Goal: Book appointment/travel/reservation

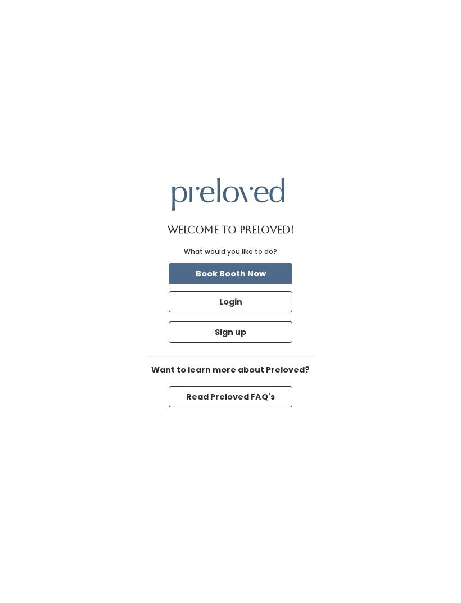
click at [265, 285] on button "Book Booth Now" at bounding box center [231, 273] width 124 height 21
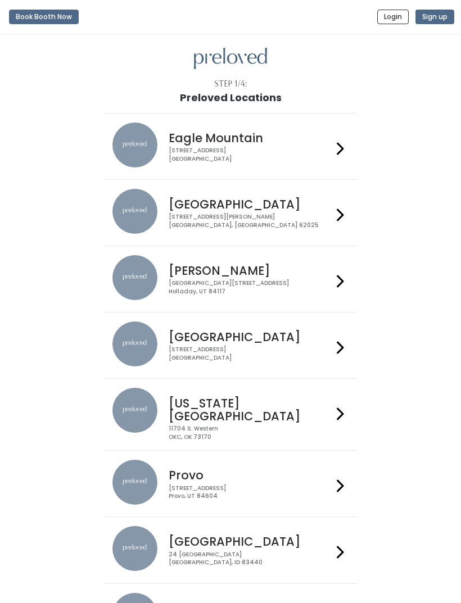
click at [325, 425] on div "11704 S. Western OKC, OK 73170" at bounding box center [251, 433] width 164 height 16
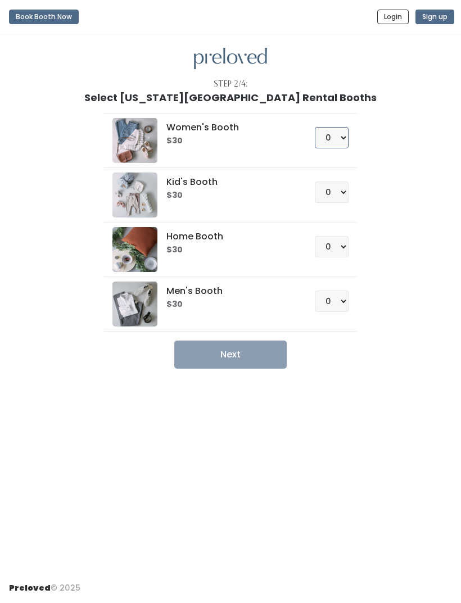
click at [346, 130] on select "0 1 2 3 4" at bounding box center [332, 137] width 34 height 21
select select "1"
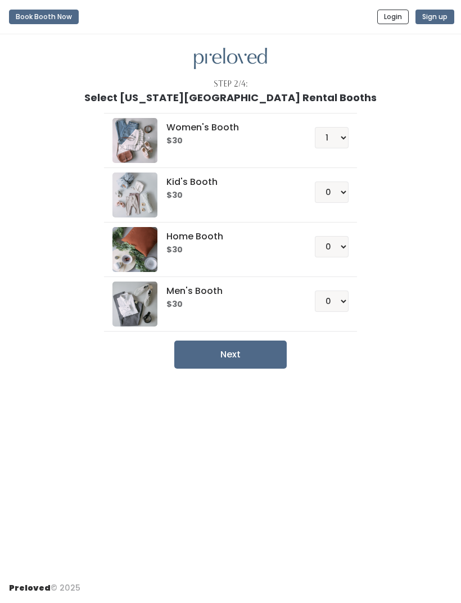
click at [251, 350] on button "Next" at bounding box center [230, 355] width 112 height 28
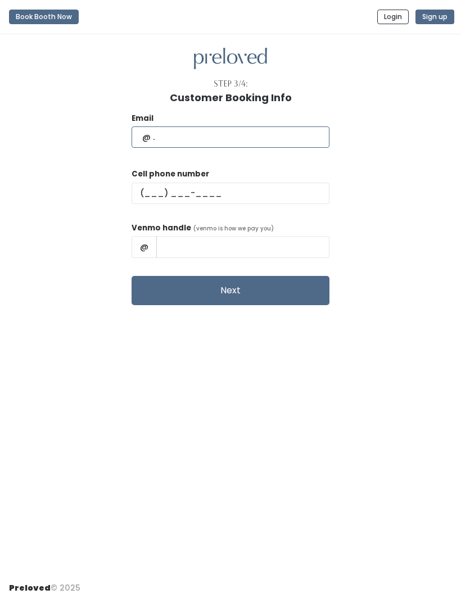
click at [218, 130] on input "text" at bounding box center [231, 137] width 198 height 21
type input "cesley.loyd@gmail.com"
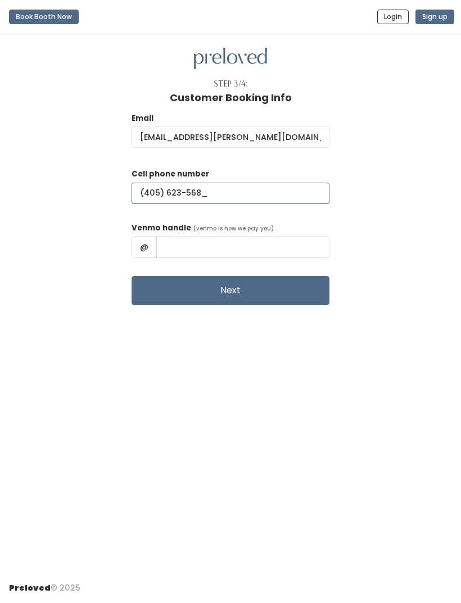
type input "(405) 623-5685"
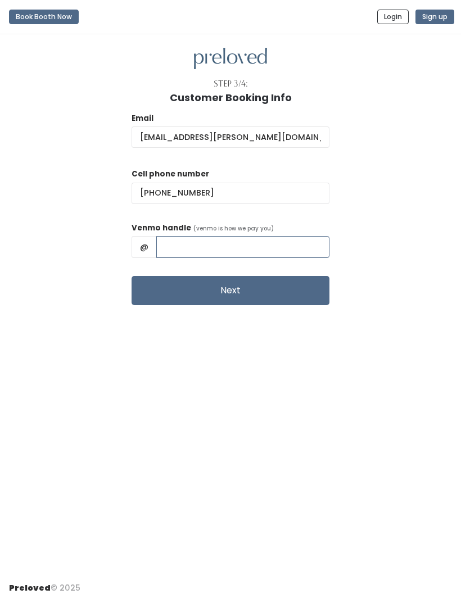
click at [242, 243] on input "text" at bounding box center [242, 246] width 173 height 21
type input "@"
type input "Cesley-Loyd"
click at [252, 290] on button "Next" at bounding box center [231, 290] width 198 height 29
